Goal: Task Accomplishment & Management: Manage account settings

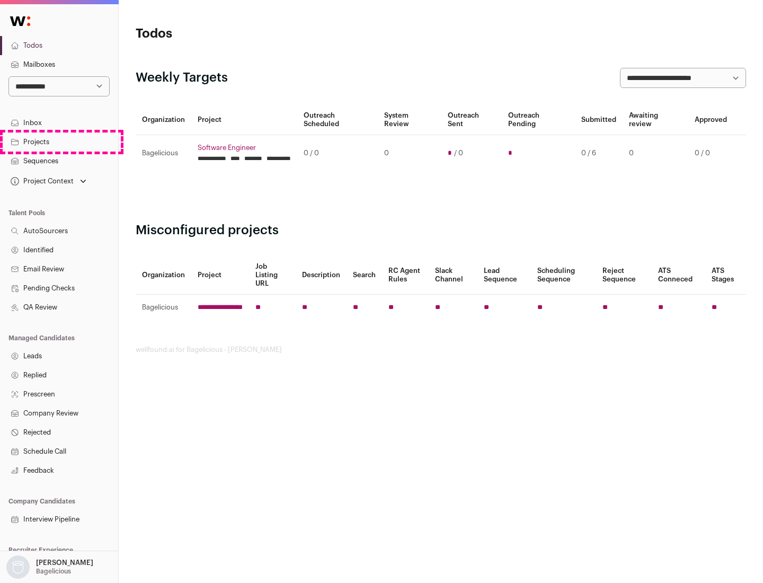
click at [59, 141] on link "Projects" at bounding box center [59, 141] width 118 height 19
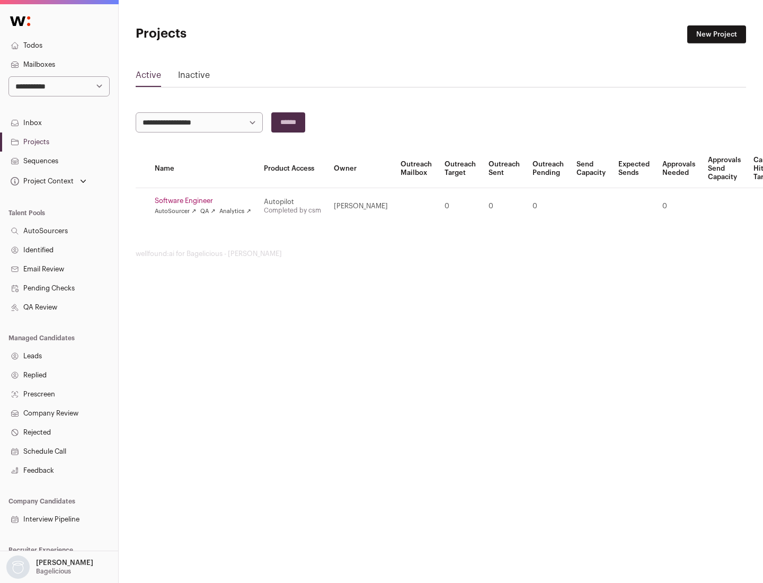
click at [206, 201] on link "Software Engineer" at bounding box center [203, 200] width 96 height 8
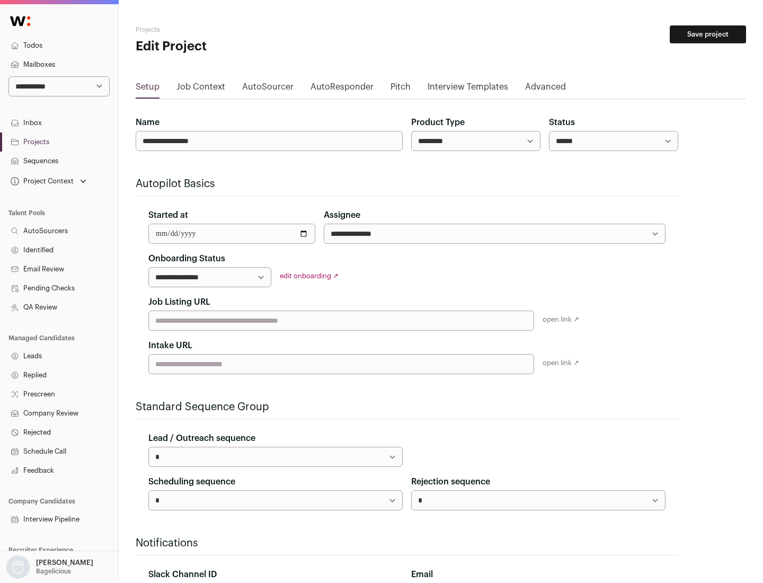
click at [708, 34] on button "Save project" at bounding box center [707, 34] width 76 height 18
